Goal: Task Accomplishment & Management: Use online tool/utility

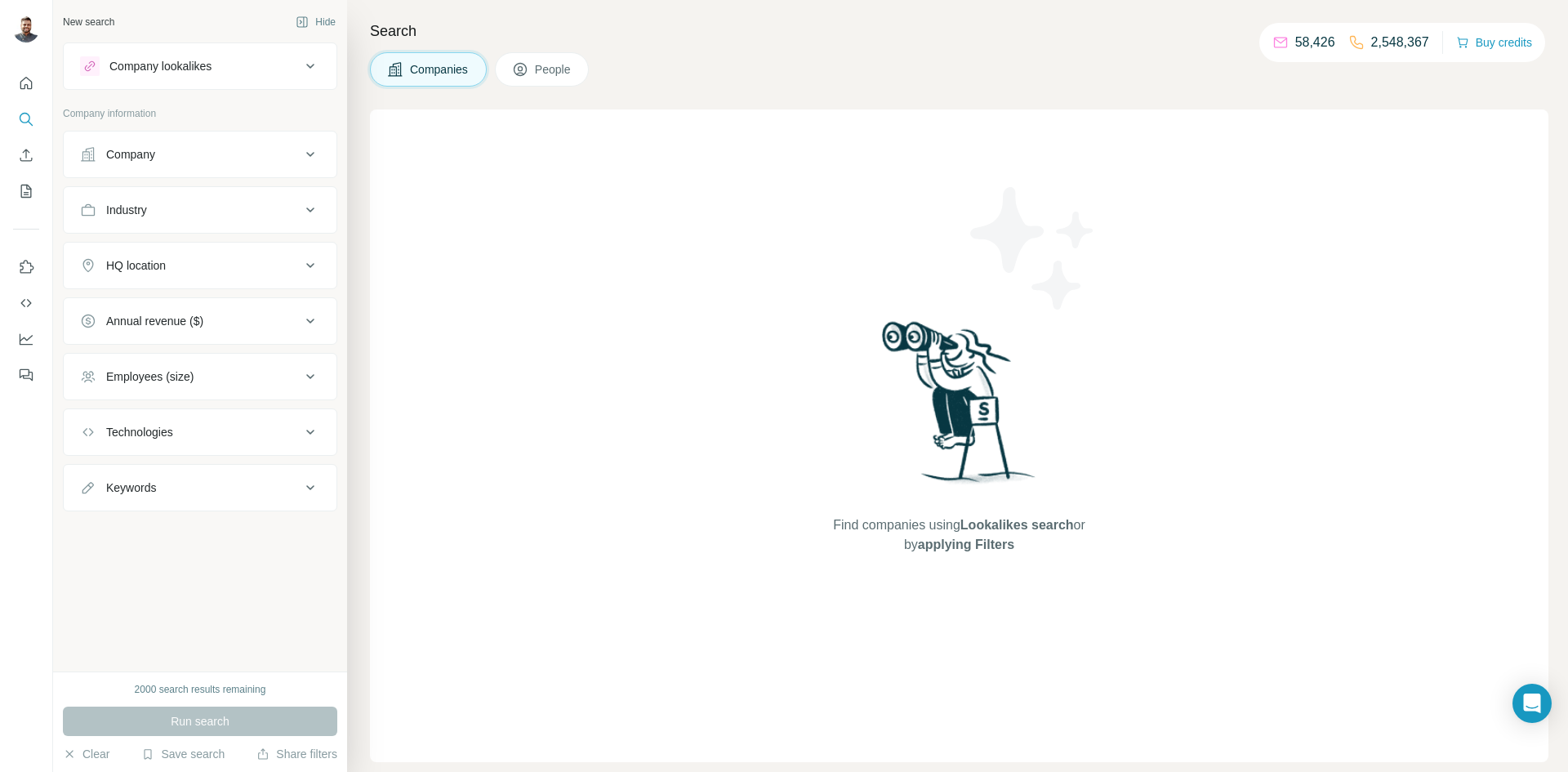
click at [197, 382] on div "Employees (size)" at bounding box center [191, 376] width 221 height 16
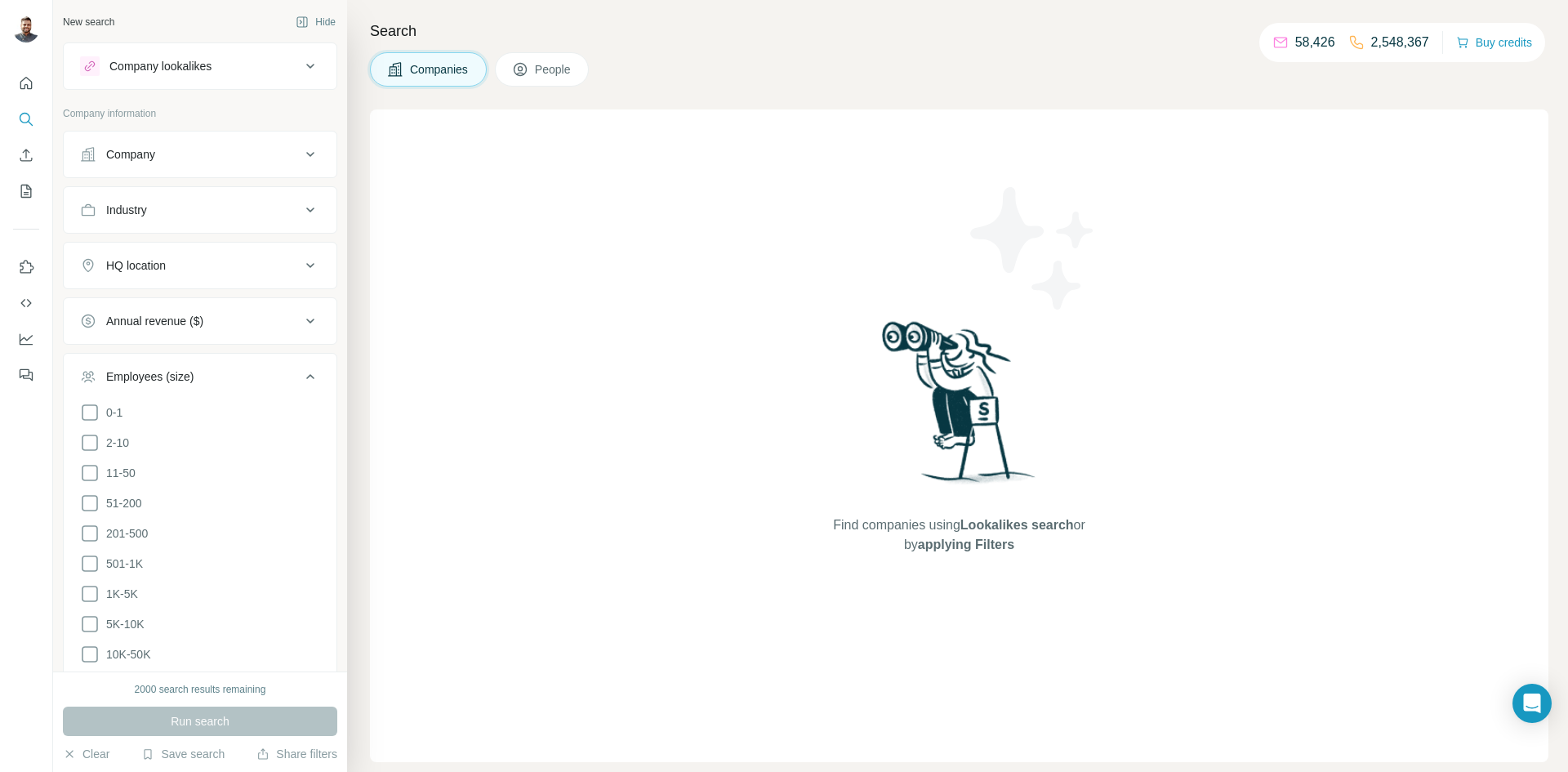
click at [197, 382] on div "Employees (size)" at bounding box center [191, 376] width 221 height 16
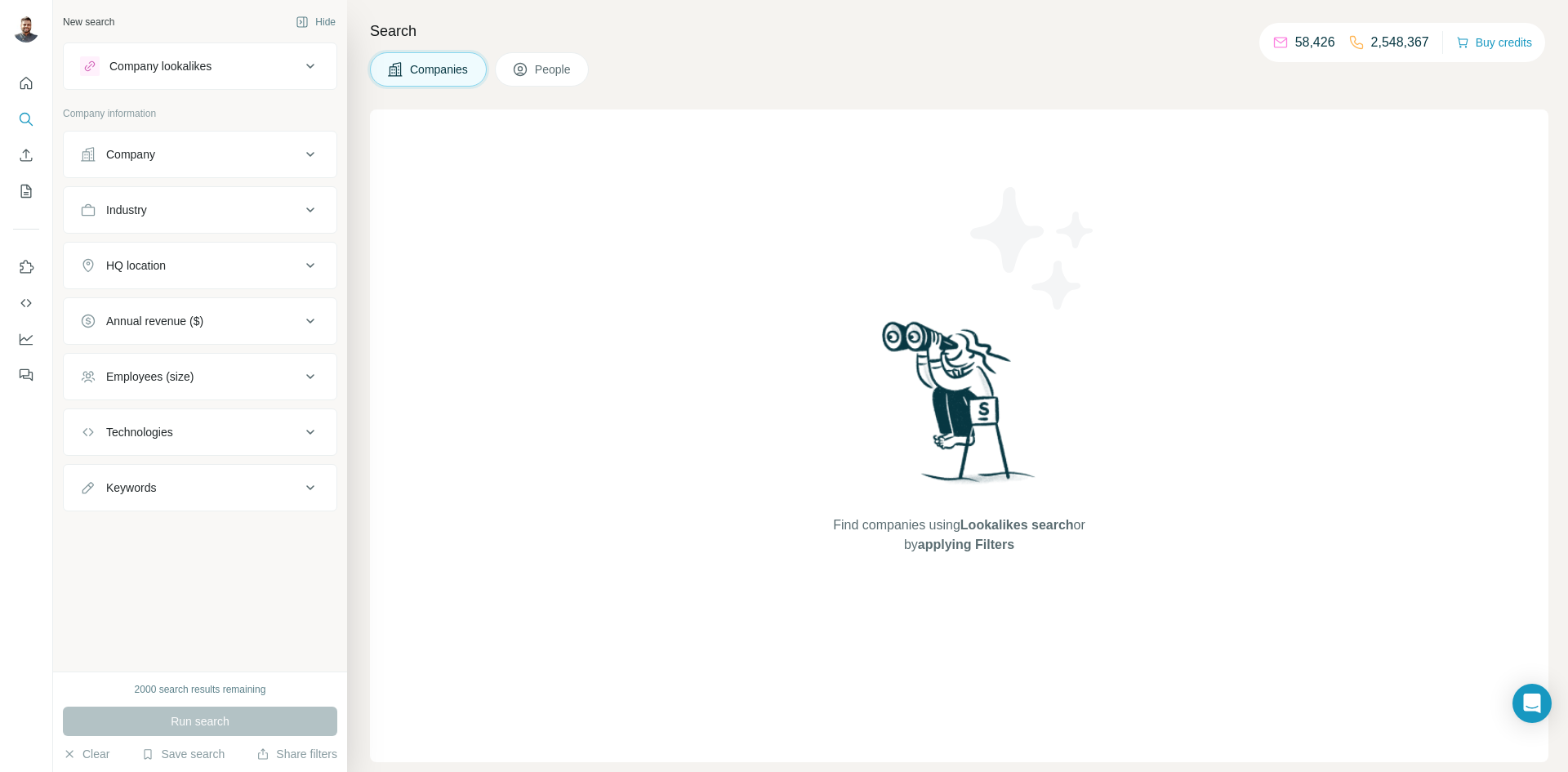
click at [191, 155] on div "Company" at bounding box center [191, 154] width 221 height 16
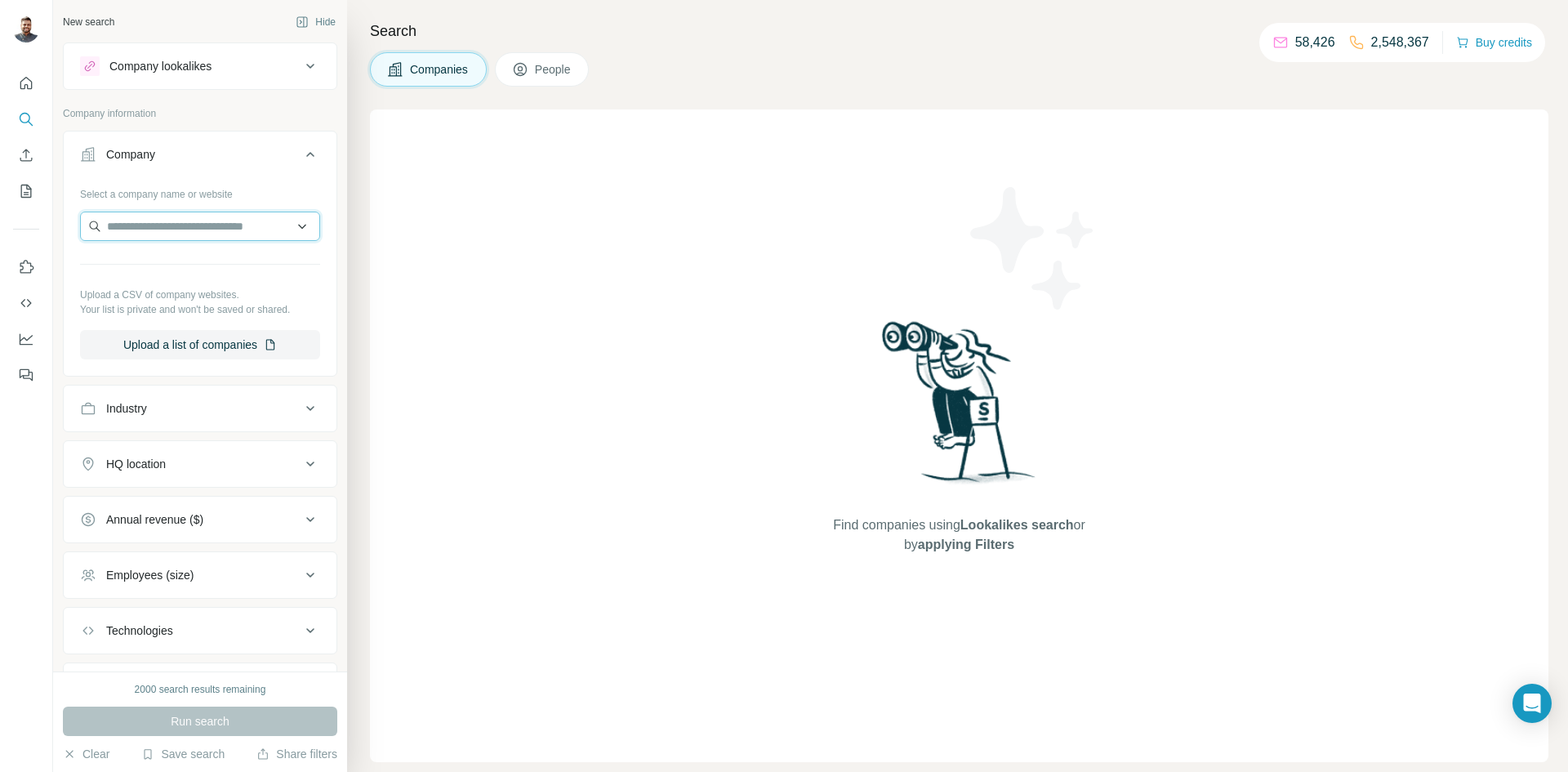
click at [127, 224] on input "text" at bounding box center [200, 226] width 241 height 29
type input "*"
type input "**"
type input "**********"
click at [164, 266] on p "[PERSON_NAME] Healthcare Corporation" at bounding box center [215, 272] width 183 height 33
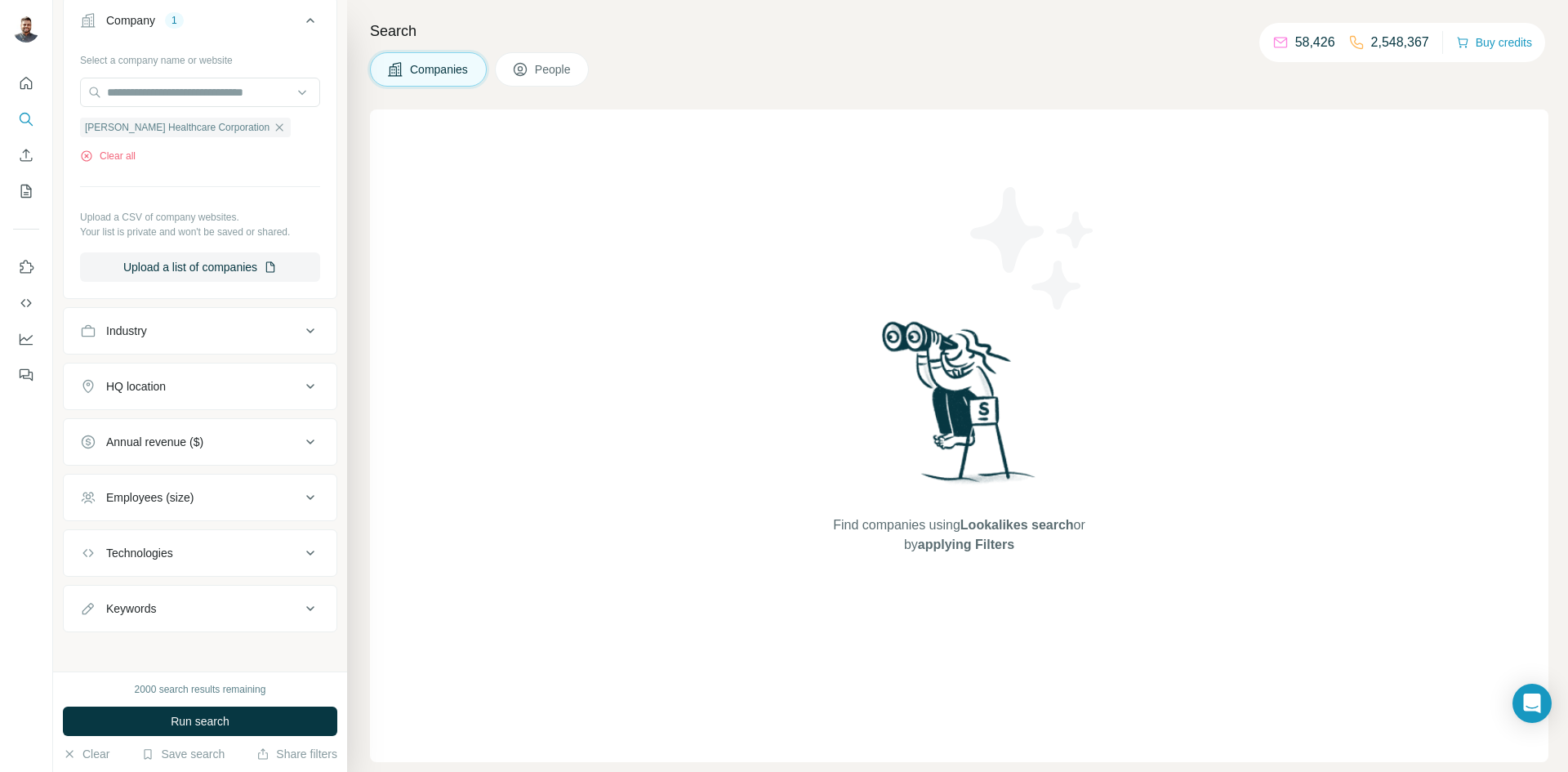
scroll to position [141, 0]
click at [221, 490] on div "Employees (size)" at bounding box center [191, 491] width 221 height 16
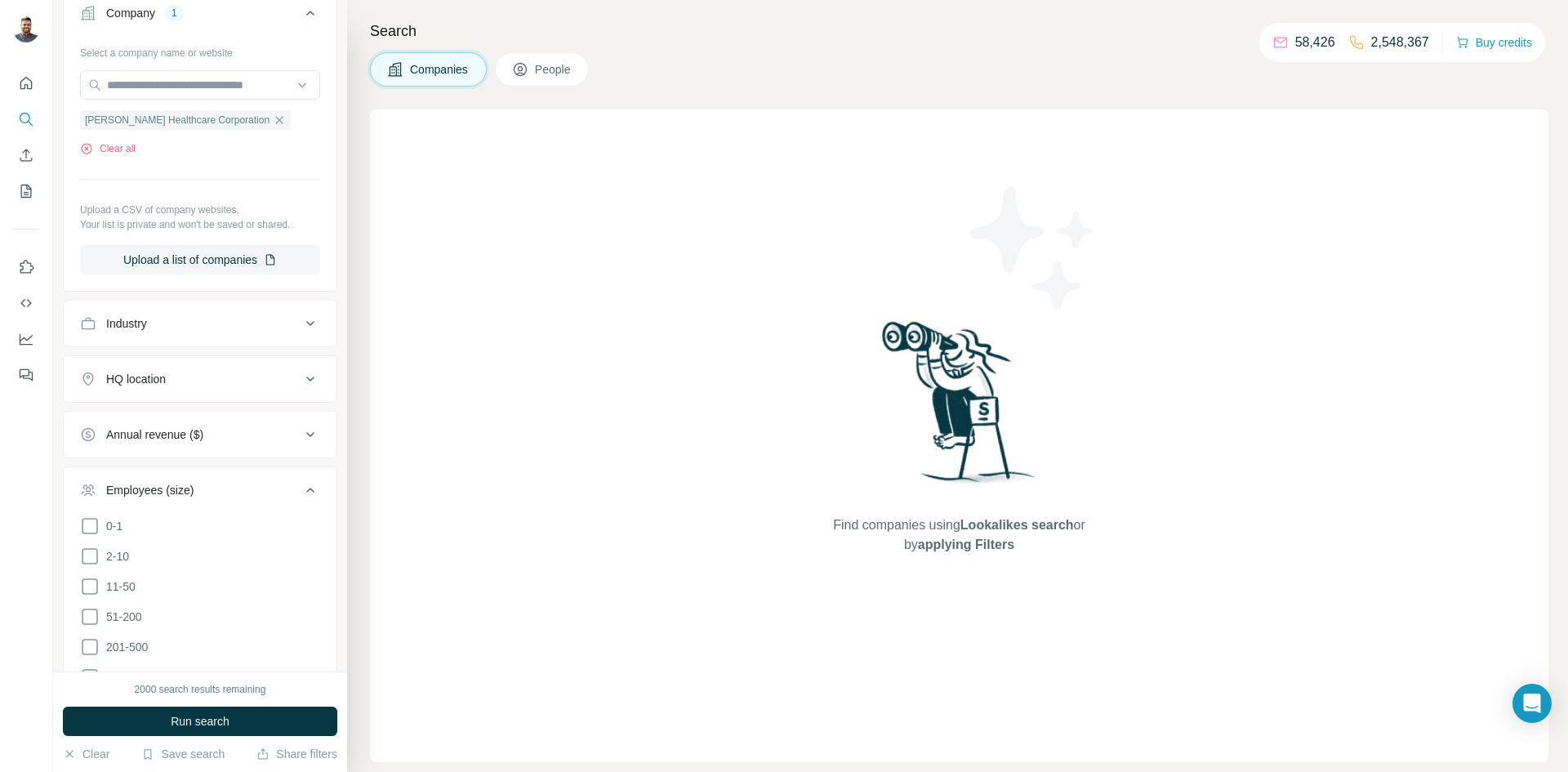
click at [221, 490] on div "Employees (size)" at bounding box center [191, 490] width 221 height 16
click at [216, 727] on span "Run search" at bounding box center [200, 721] width 59 height 16
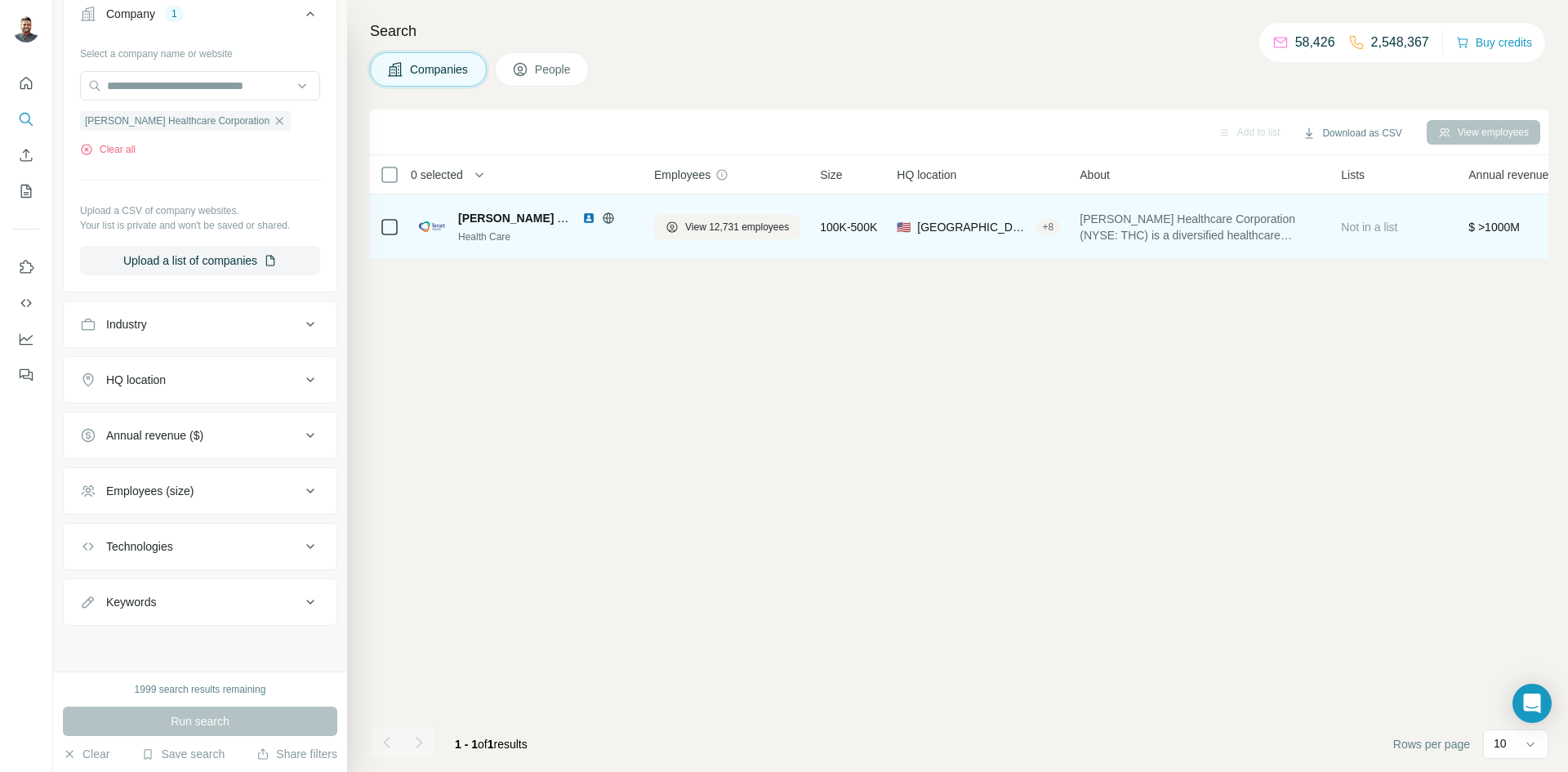
click at [524, 225] on div "[PERSON_NAME] Healthcare Corporation" at bounding box center [516, 218] width 116 height 16
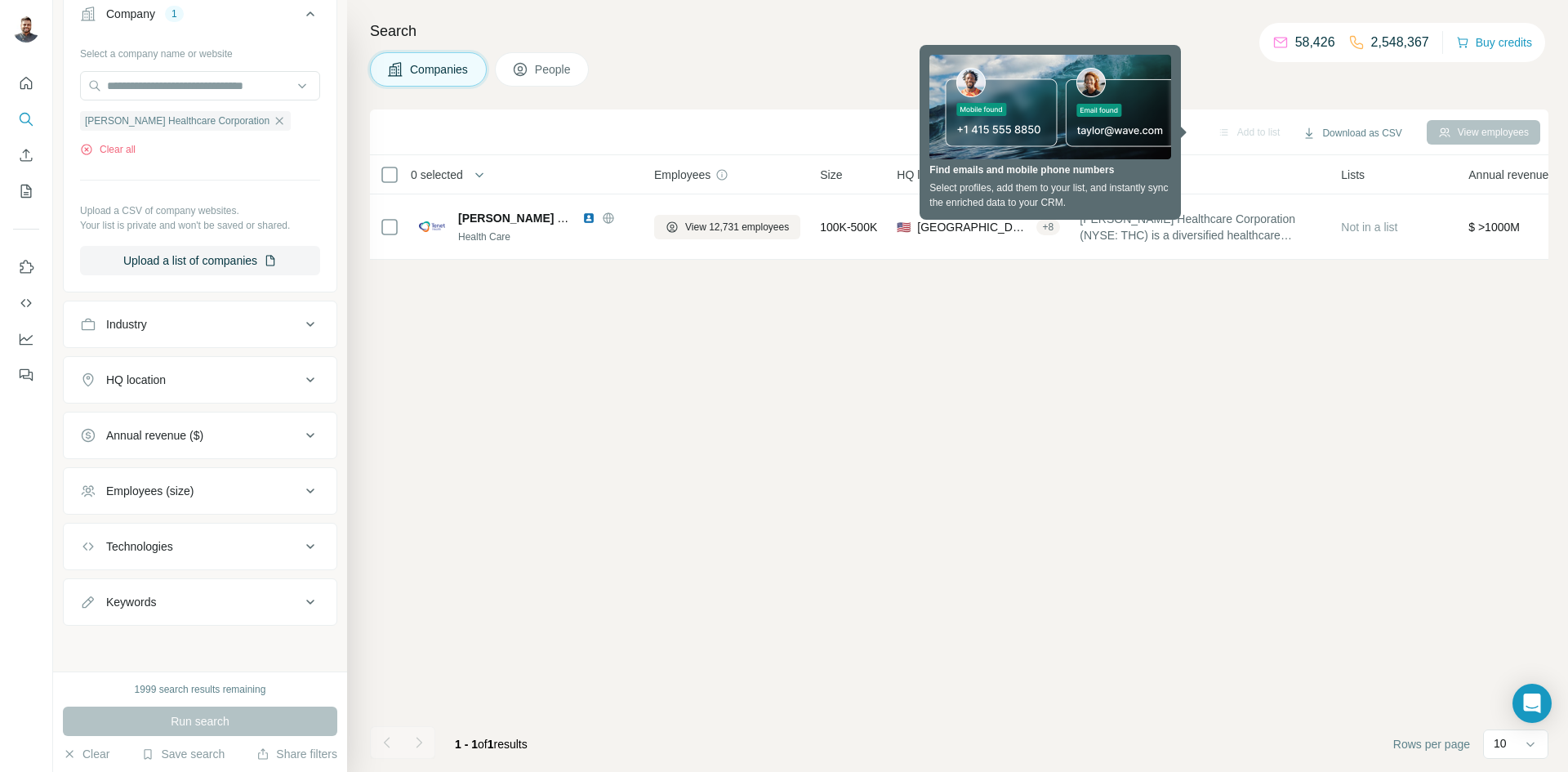
click at [567, 74] on span "People" at bounding box center [554, 69] width 38 height 16
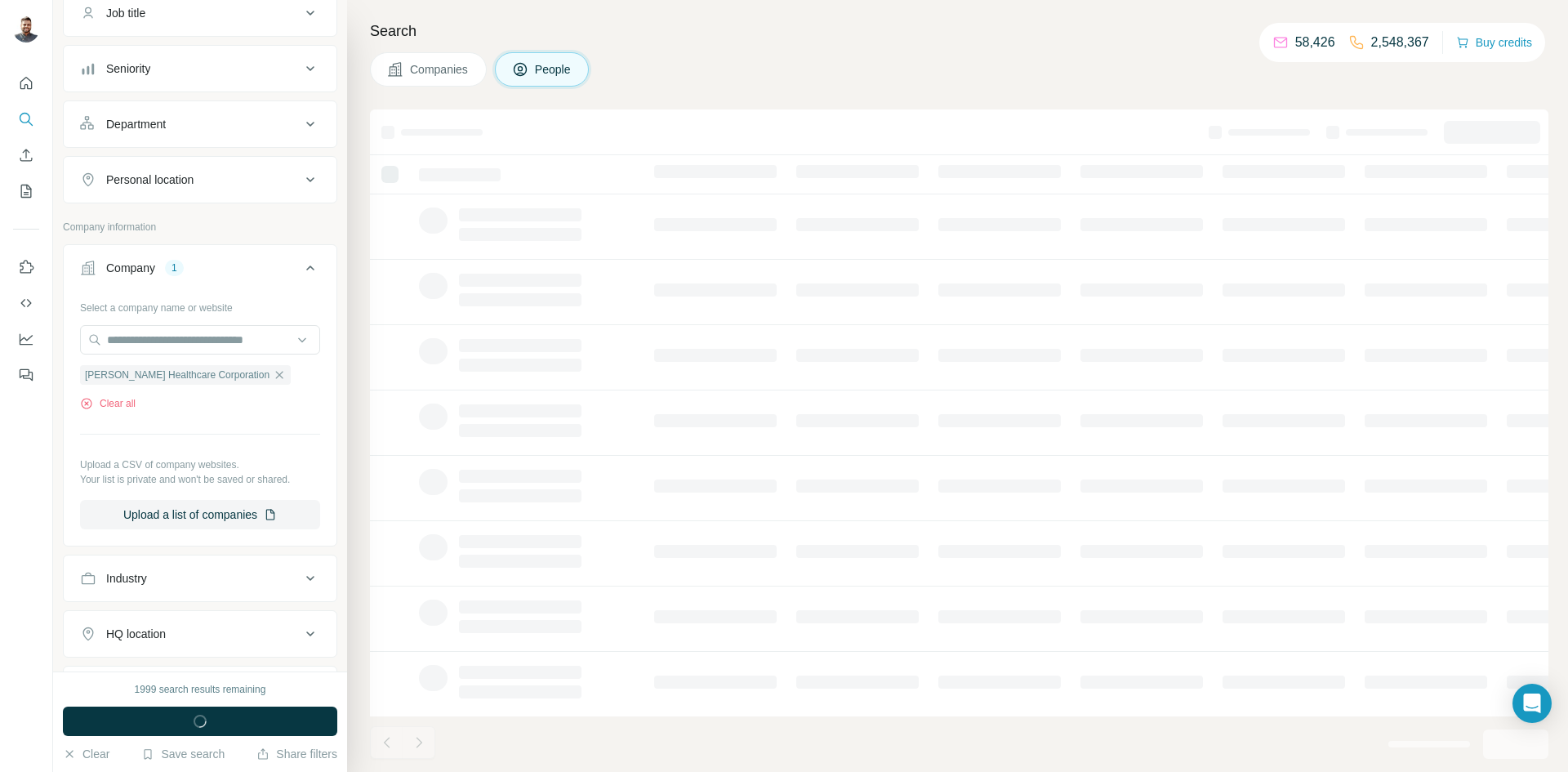
scroll to position [397, 0]
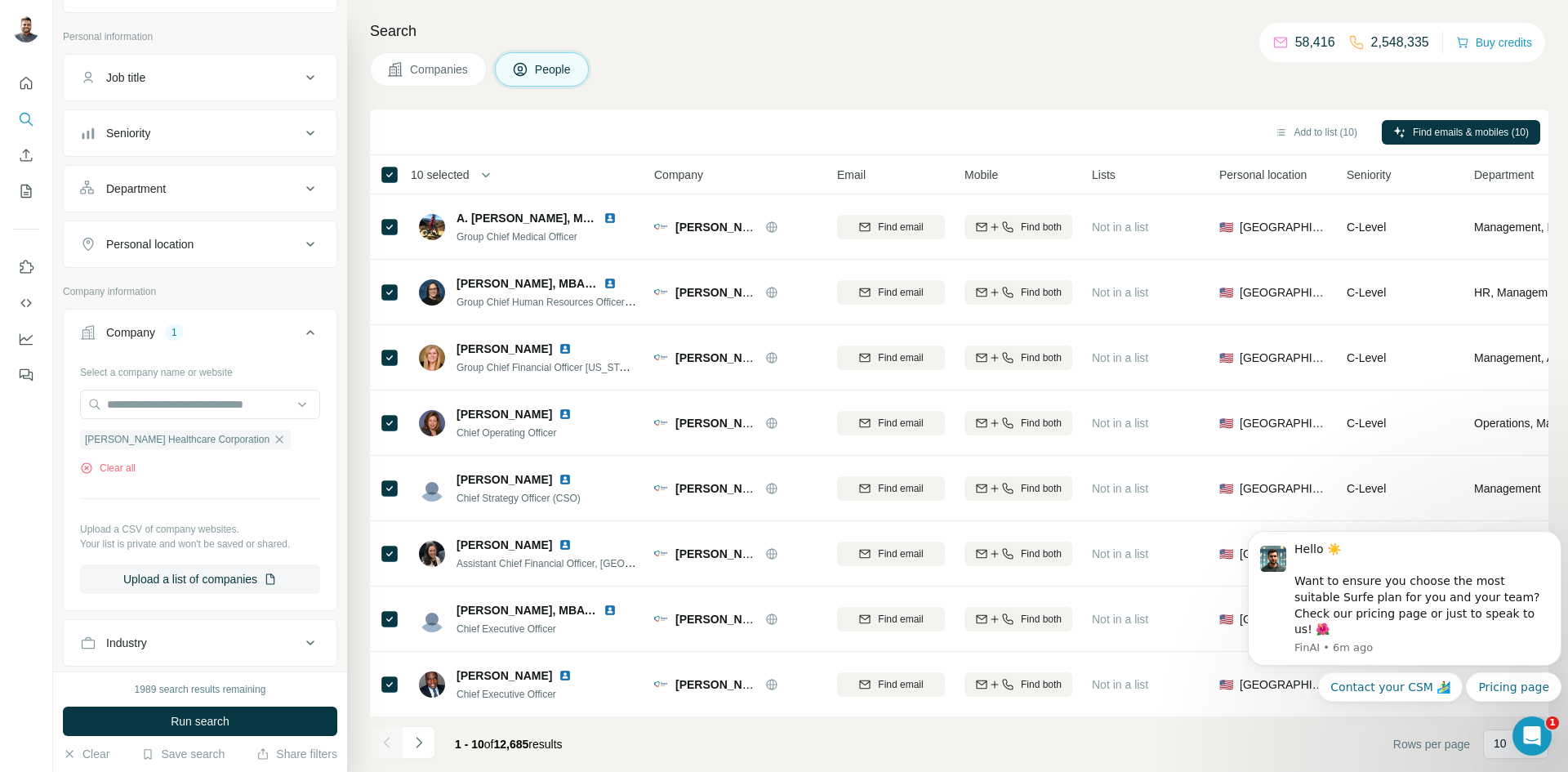
scroll to position [57, 0]
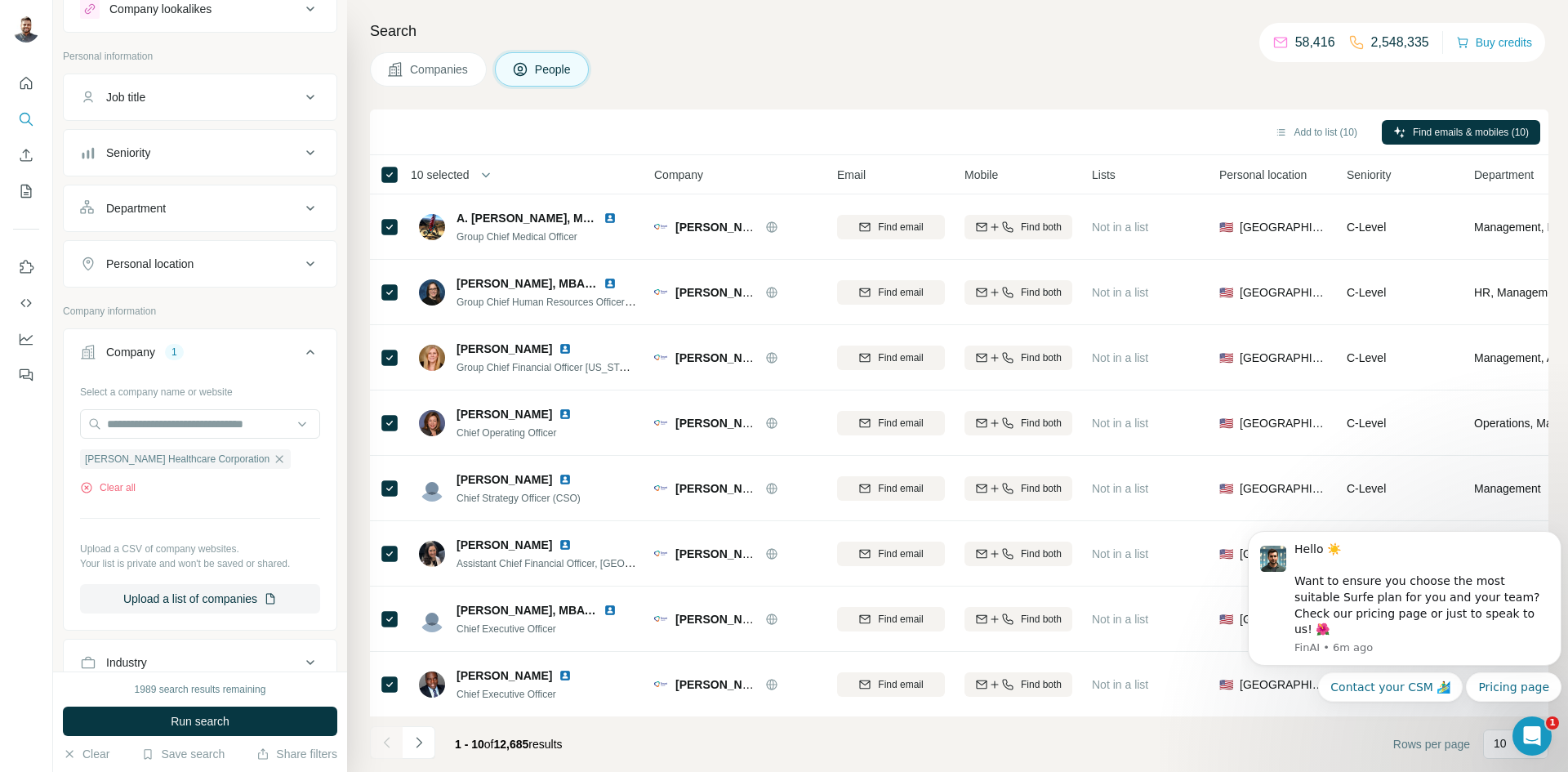
click at [153, 204] on div "Department" at bounding box center [135, 208] width 59 height 16
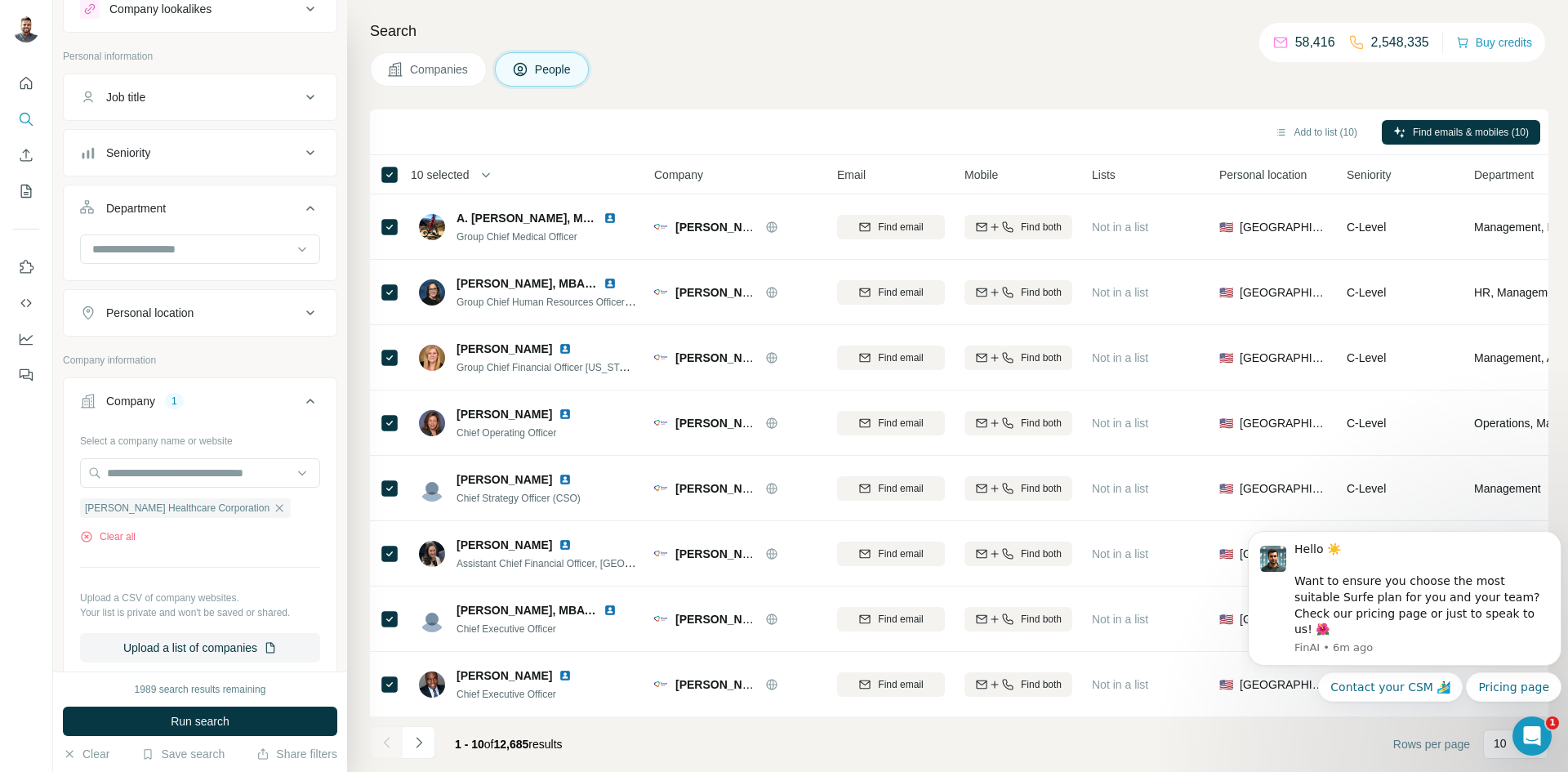
click at [150, 148] on div "Seniority" at bounding box center [128, 153] width 44 height 16
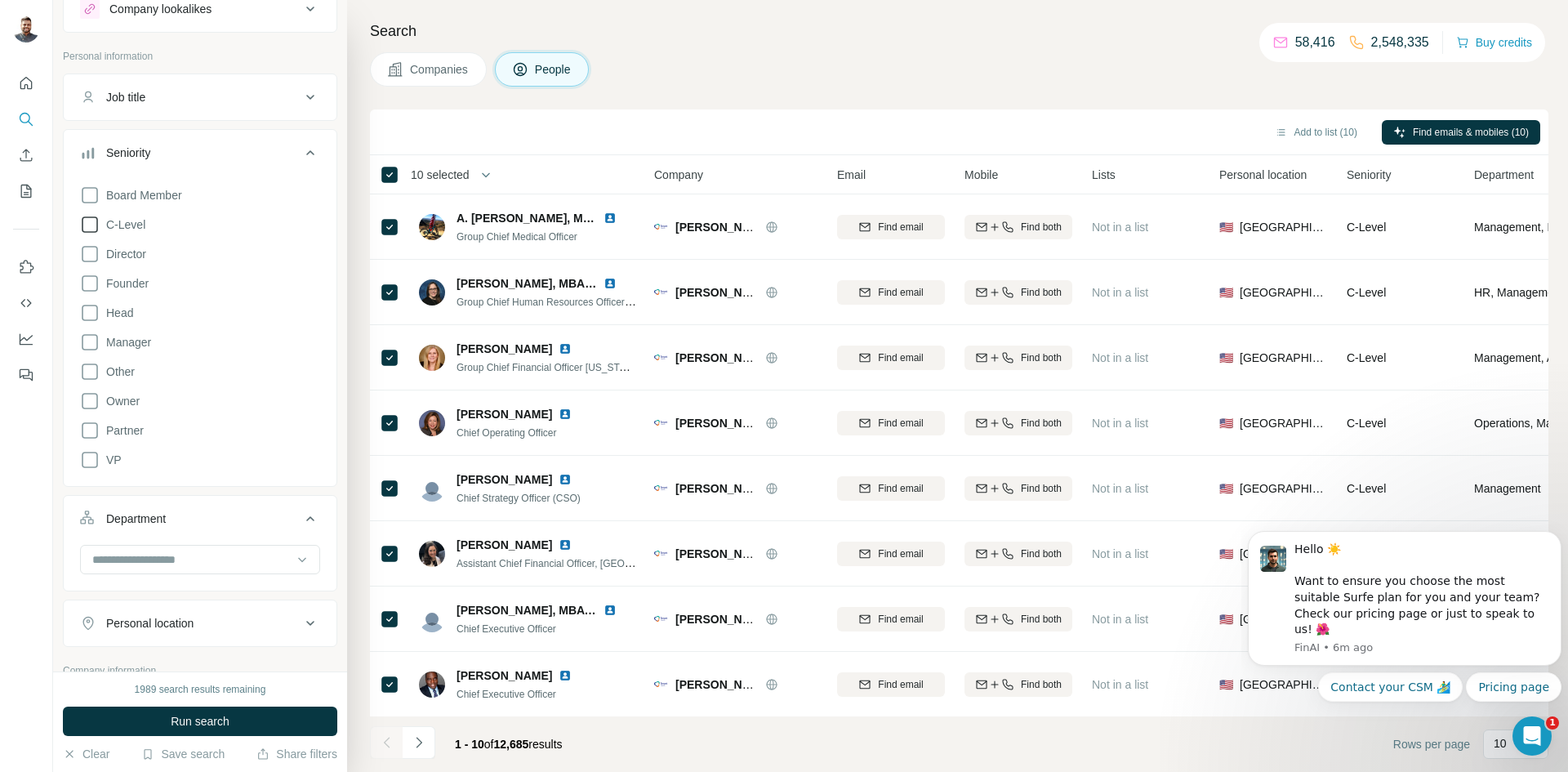
click at [89, 221] on icon at bounding box center [90, 224] width 20 height 20
click at [86, 254] on icon at bounding box center [90, 254] width 20 height 20
click at [83, 461] on icon at bounding box center [90, 460] width 16 height 16
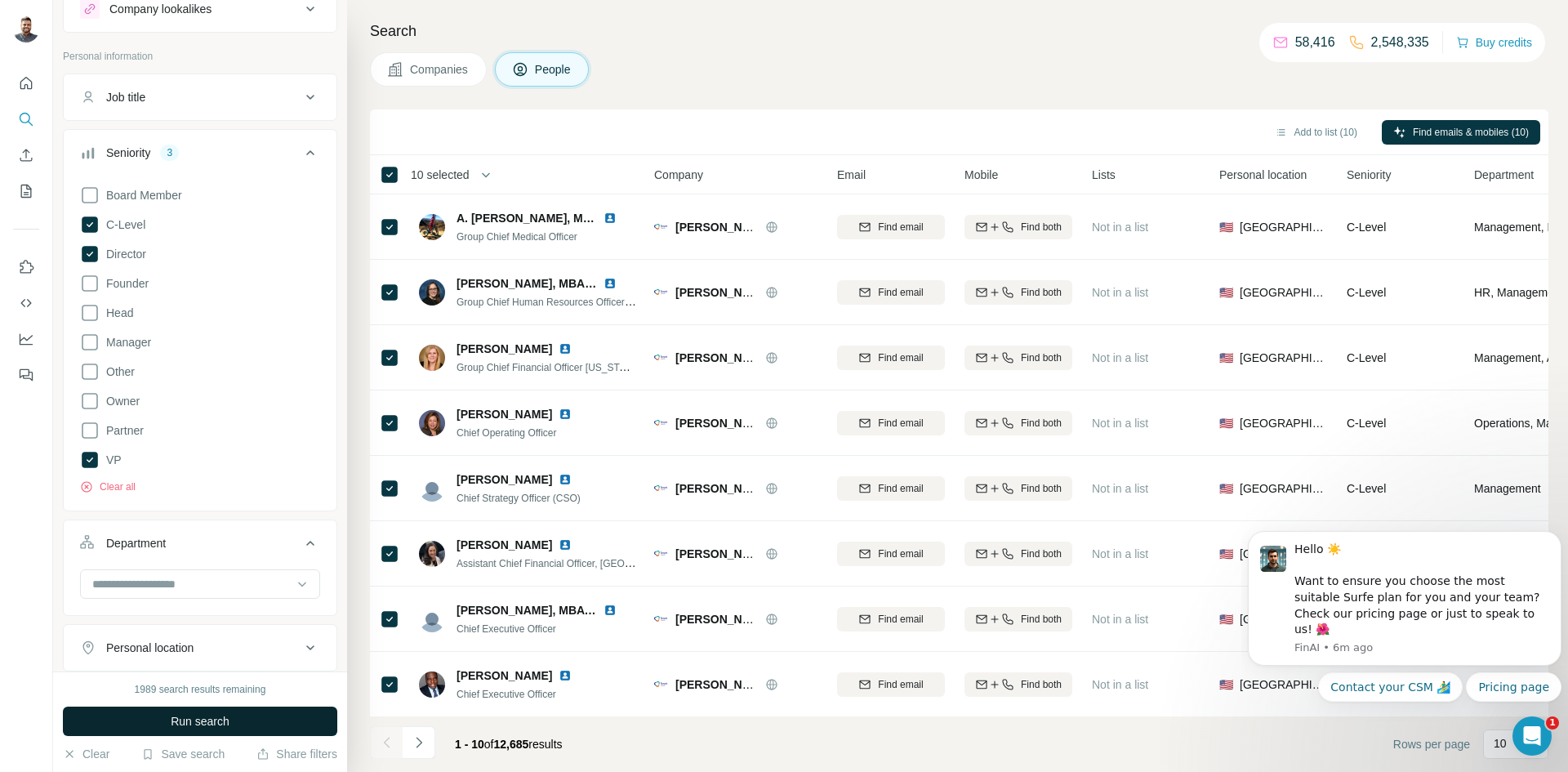
click at [189, 721] on span "Run search" at bounding box center [200, 721] width 59 height 16
click at [487, 172] on icon "button" at bounding box center [485, 174] width 16 height 16
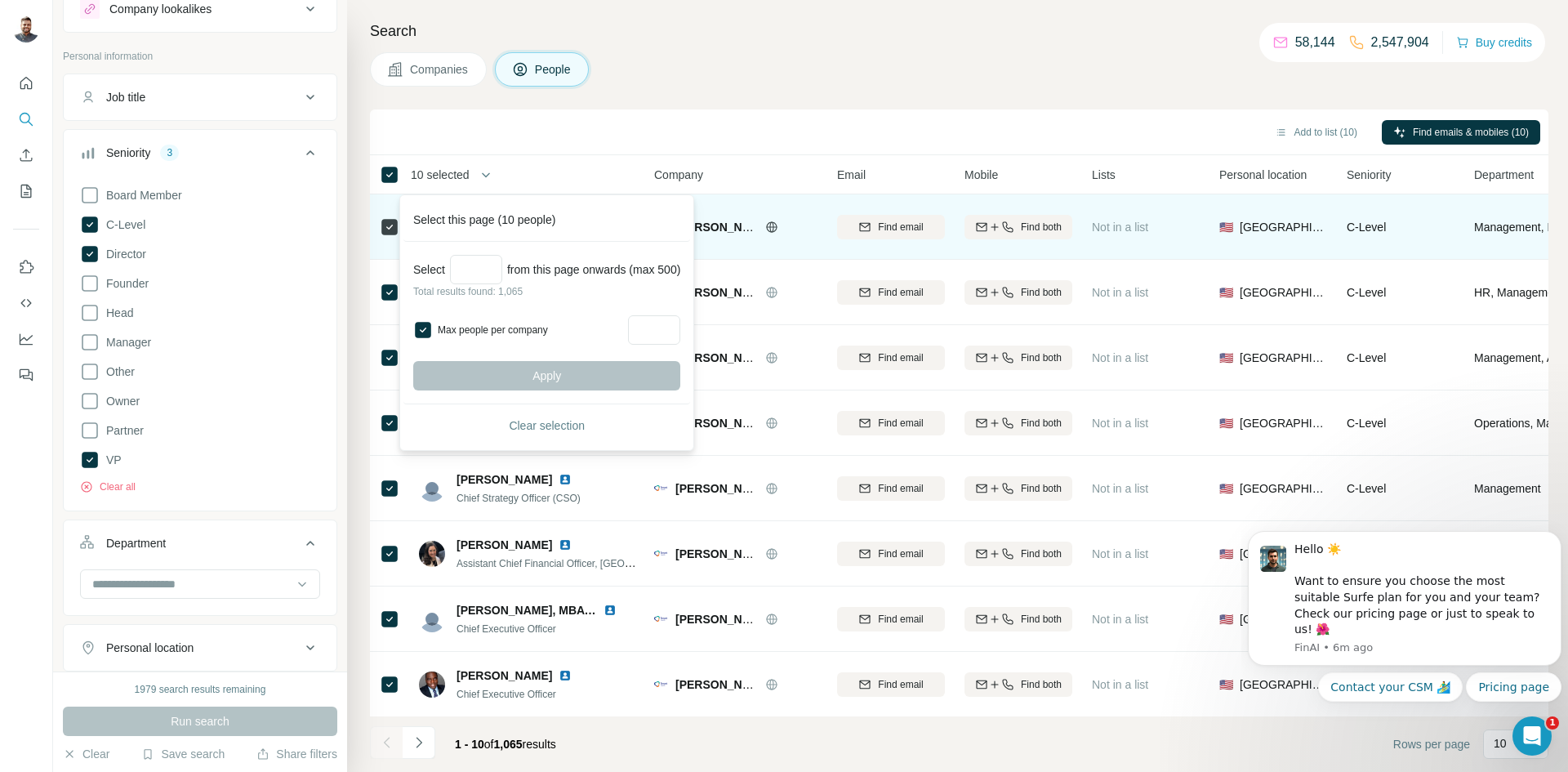
click at [567, 208] on div "Select this page (10 people)" at bounding box center [547, 220] width 287 height 43
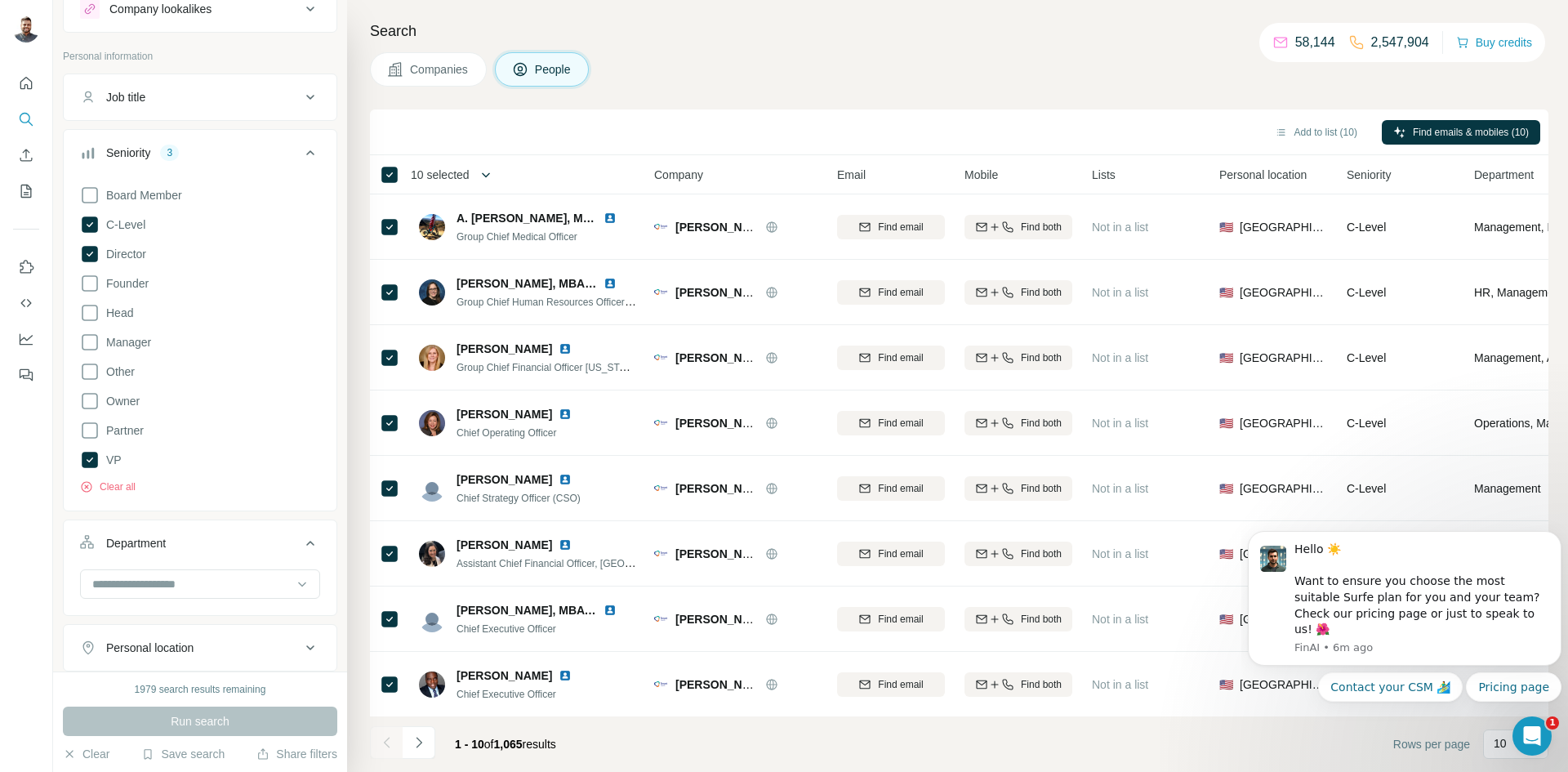
click at [491, 166] on icon "button" at bounding box center [485, 174] width 16 height 16
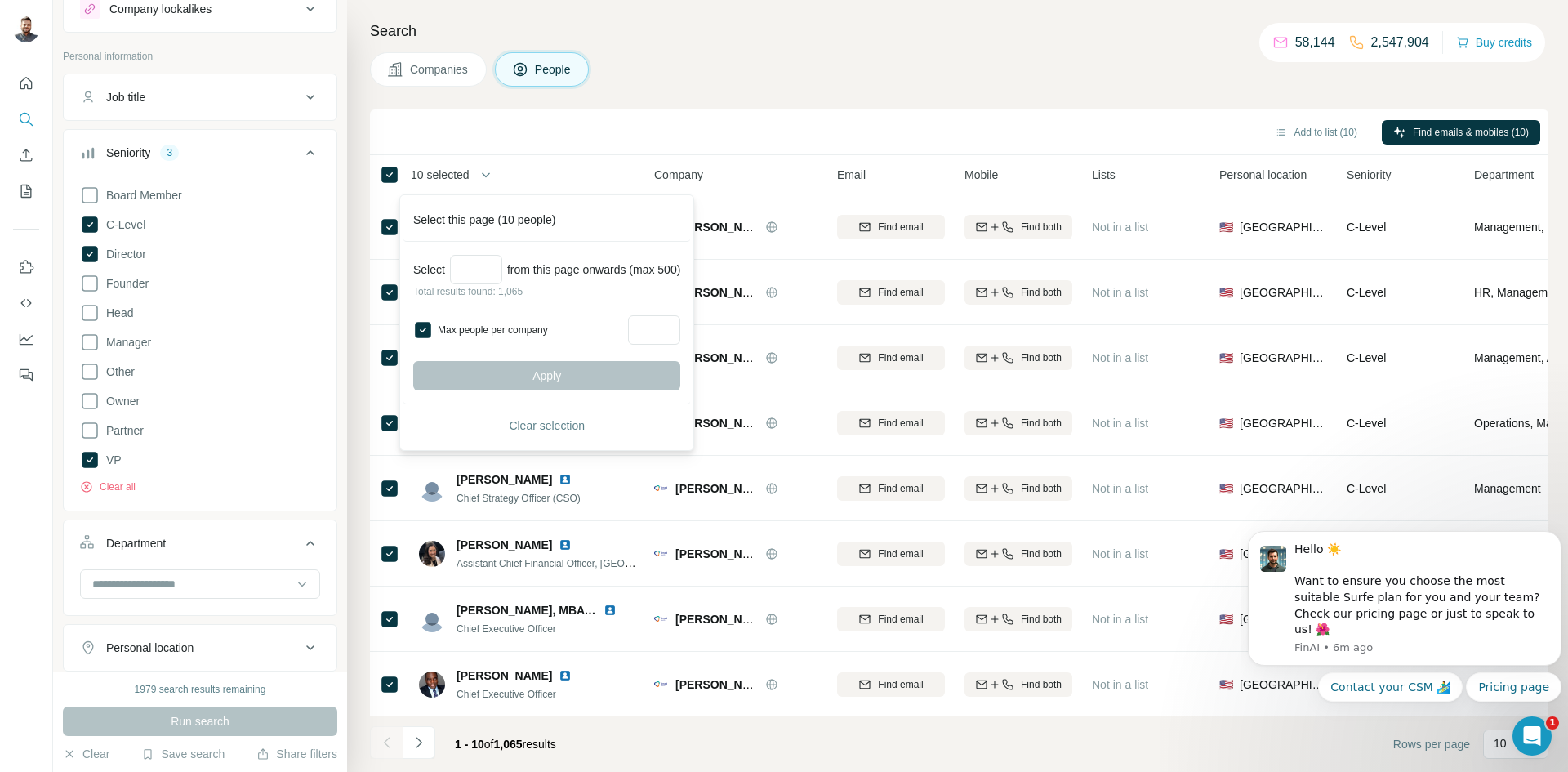
click at [685, 120] on div "Add to list (10) Find emails & mobiles (10)" at bounding box center [959, 131] width 1162 height 28
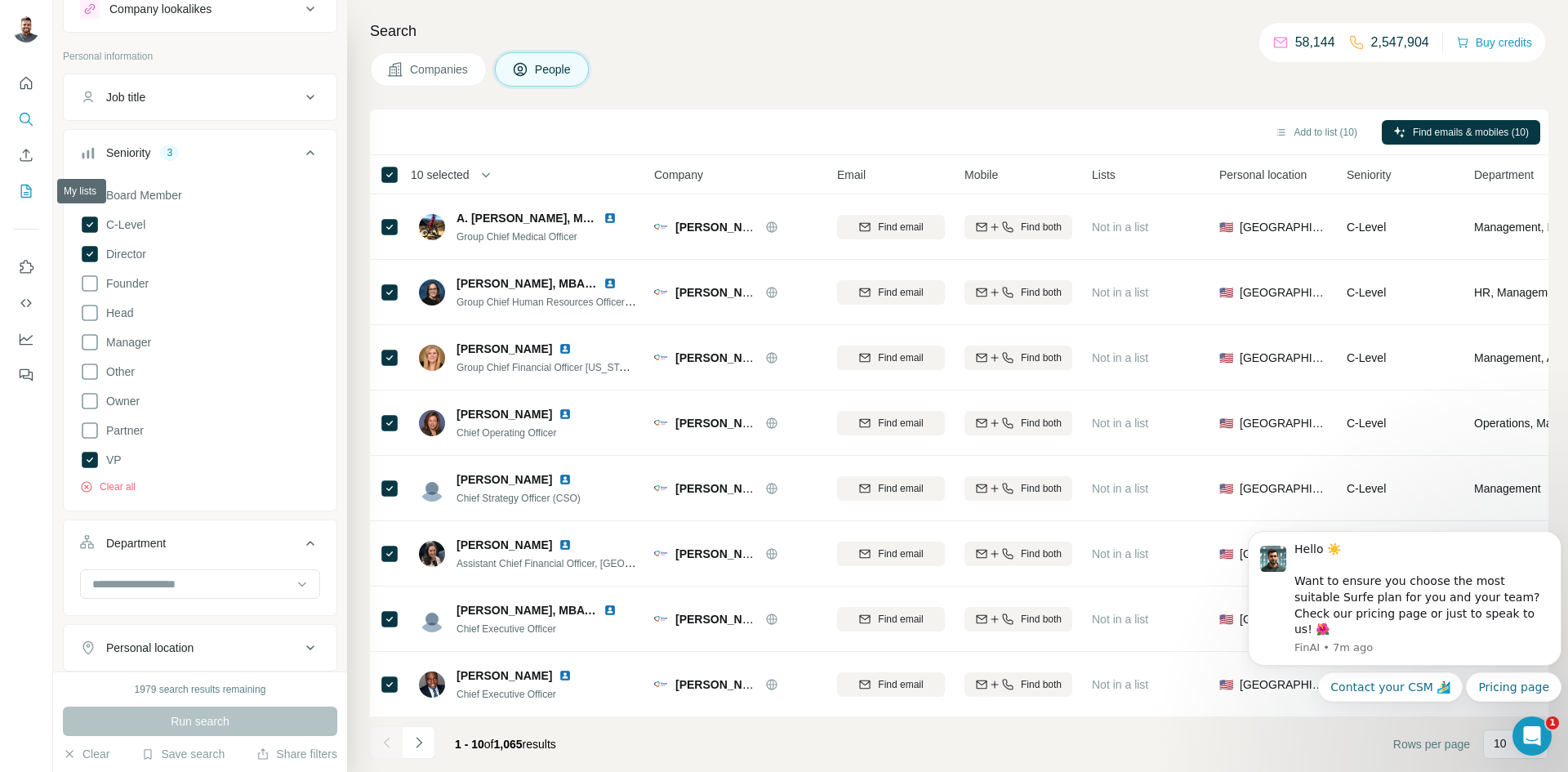
click at [27, 186] on icon "My lists" at bounding box center [27, 190] width 8 height 10
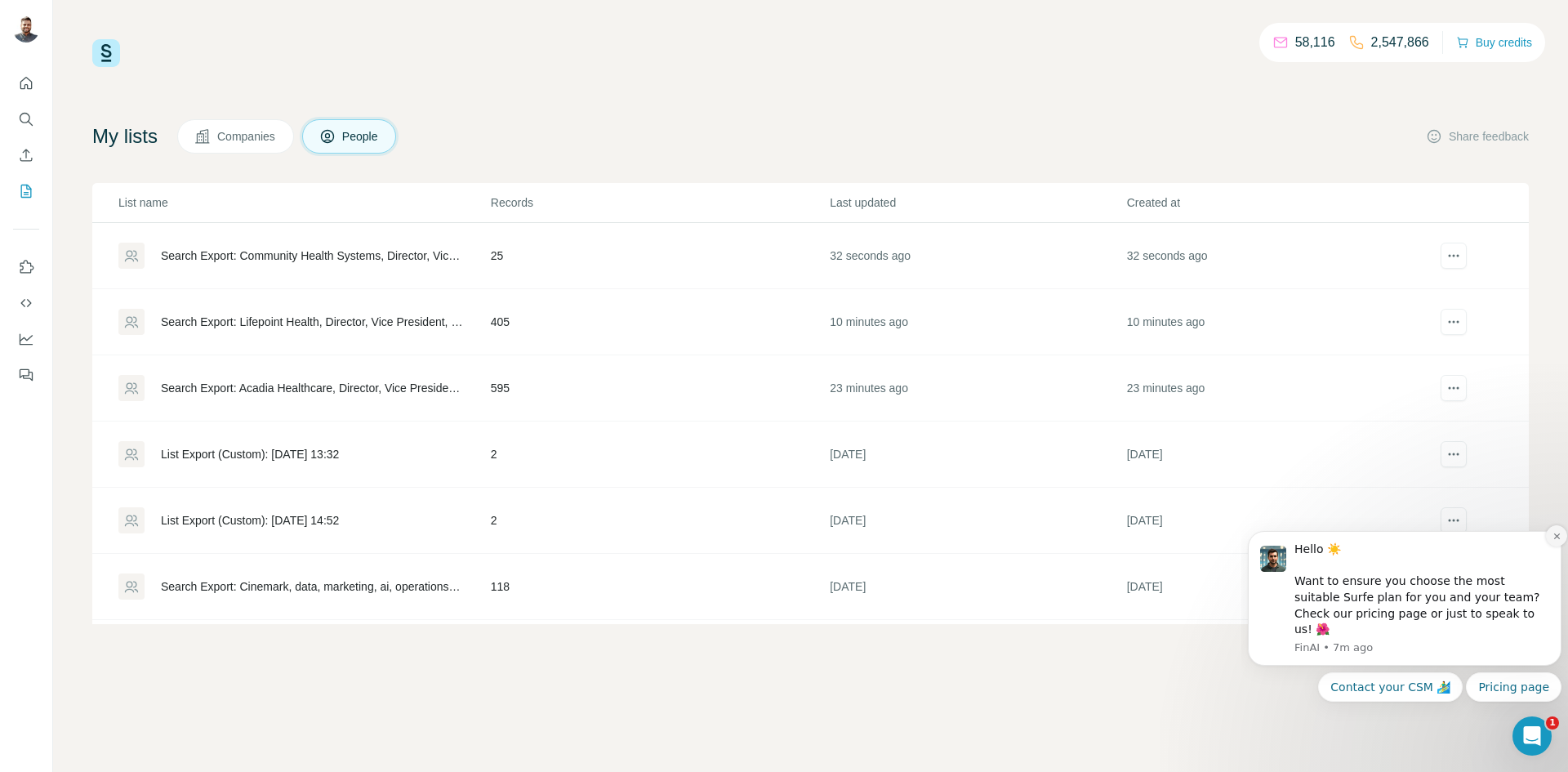
click at [1559, 541] on icon "Dismiss notification" at bounding box center [1557, 537] width 9 height 9
